Goal: Information Seeking & Learning: Learn about a topic

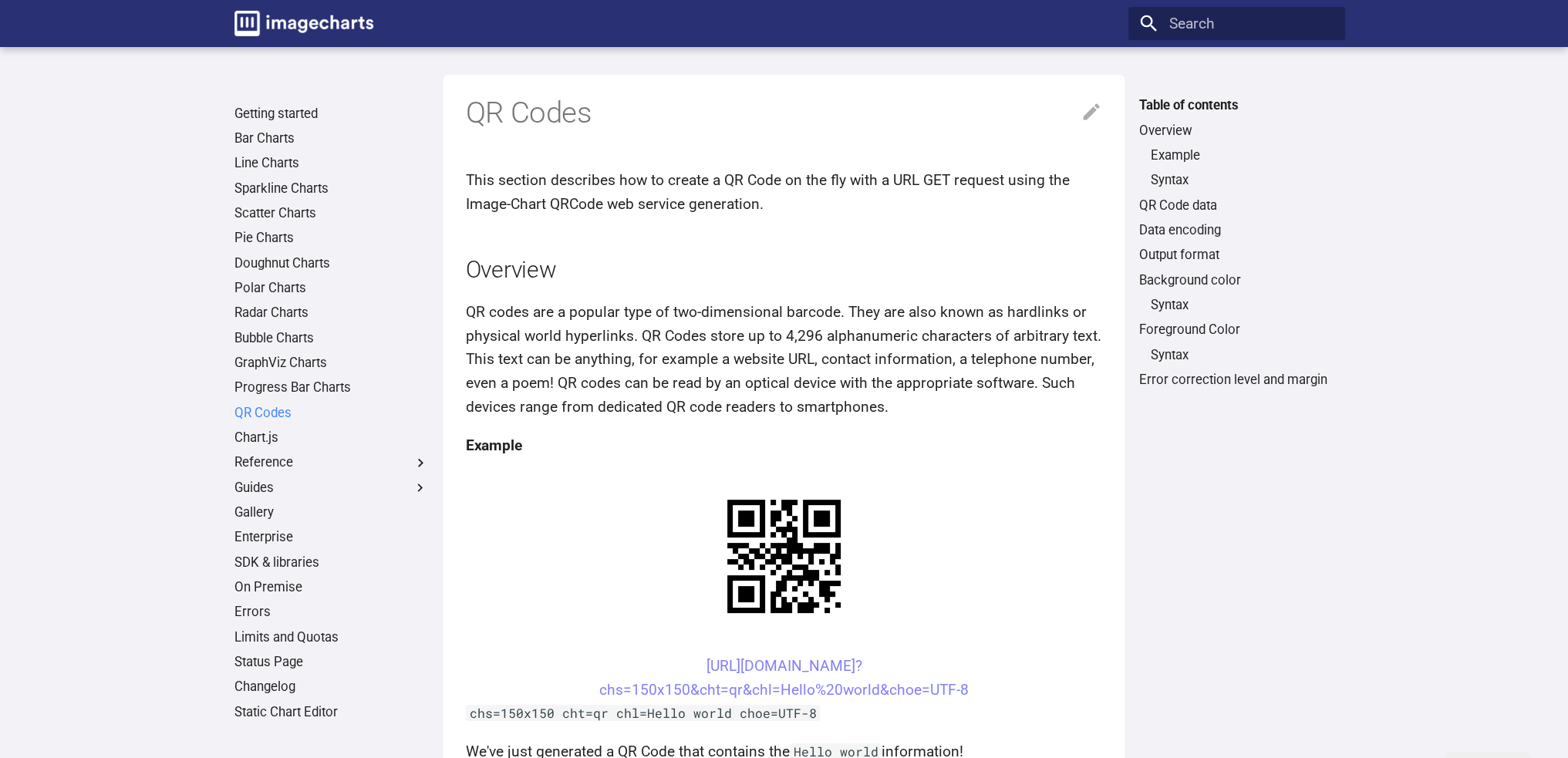
click at [282, 413] on link "QR Codes" at bounding box center [332, 413] width 194 height 17
click at [274, 108] on link "Getting started" at bounding box center [332, 114] width 194 height 17
